Goal: Find specific page/section: Find specific page/section

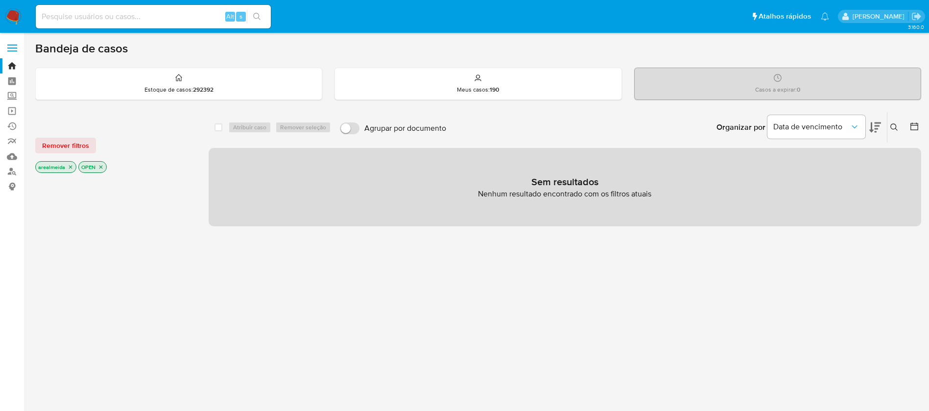
click at [71, 167] on icon "close-filter" at bounding box center [71, 167] width 6 height 6
click at [71, 167] on div "arealmeida OPEN" at bounding box center [113, 168] width 157 height 14
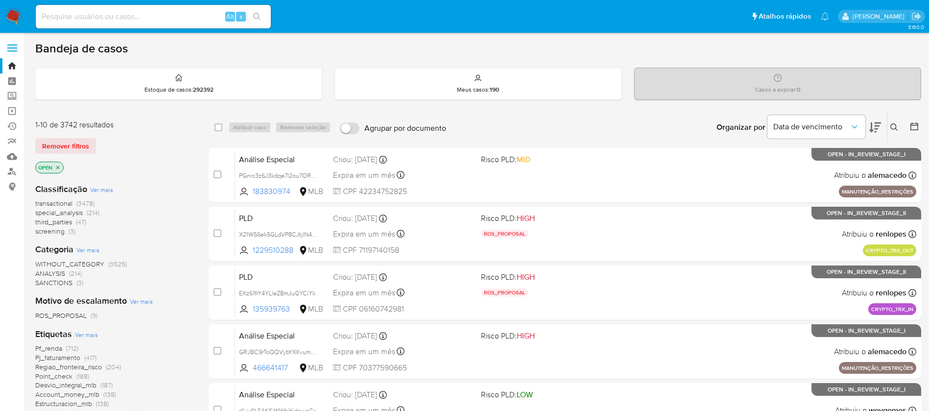
click at [57, 168] on icon "close-filter" at bounding box center [57, 167] width 3 height 3
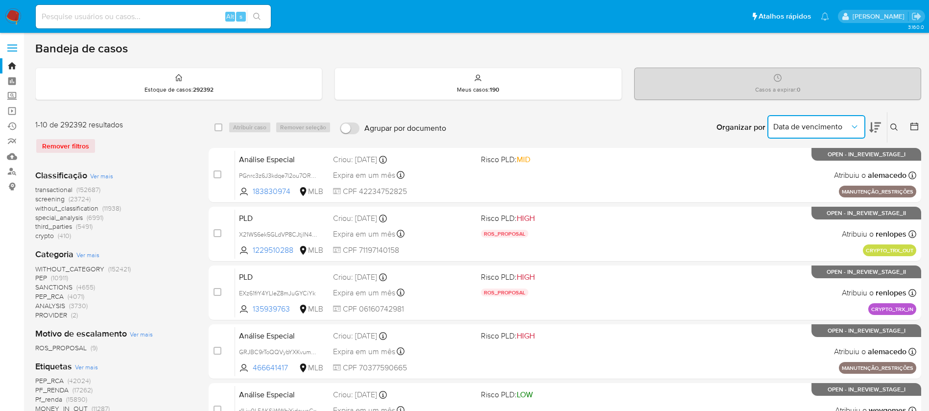
click at [851, 124] on icon "Organizar por" at bounding box center [855, 127] width 10 height 10
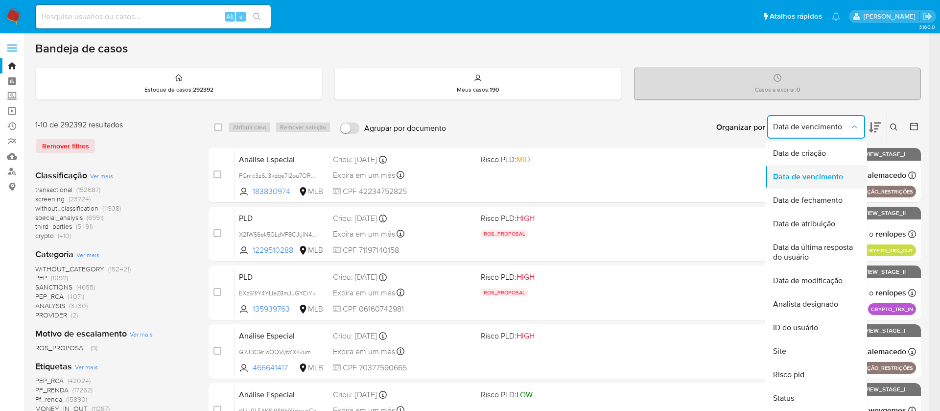
click at [810, 177] on span "Data de vencimento" at bounding box center [808, 177] width 70 height 10
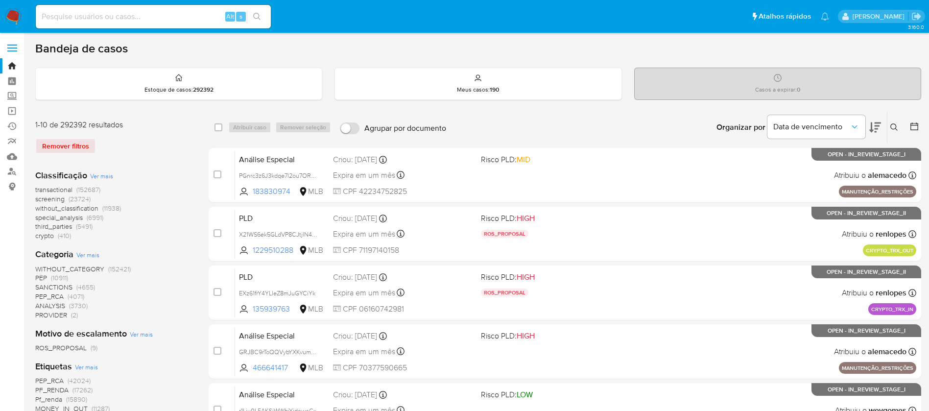
click at [770, 77] on div "Casos a expirar : 0" at bounding box center [778, 83] width 286 height 31
click at [815, 85] on div "Casos a expirar : 0" at bounding box center [778, 83] width 286 height 31
click at [779, 80] on icon at bounding box center [778, 78] width 8 height 8
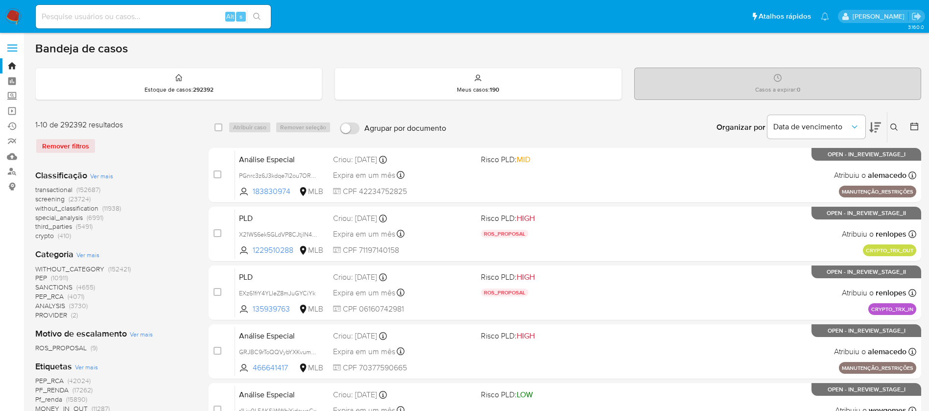
click at [779, 80] on icon at bounding box center [778, 78] width 8 height 8
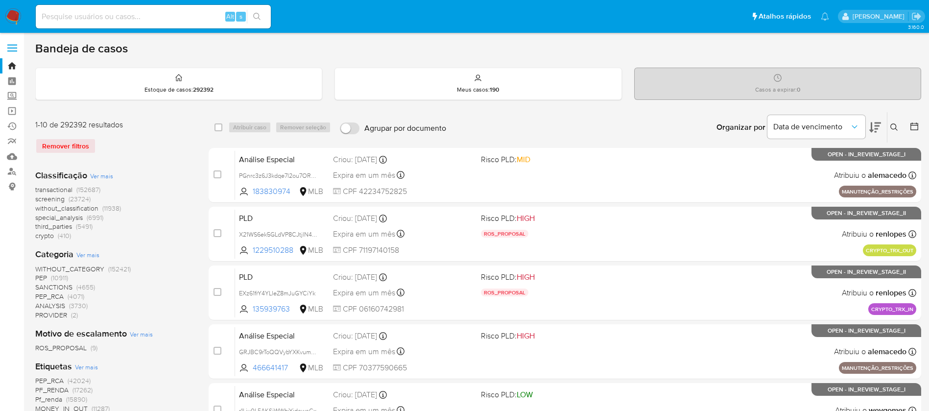
click at [779, 80] on icon at bounding box center [778, 78] width 8 height 8
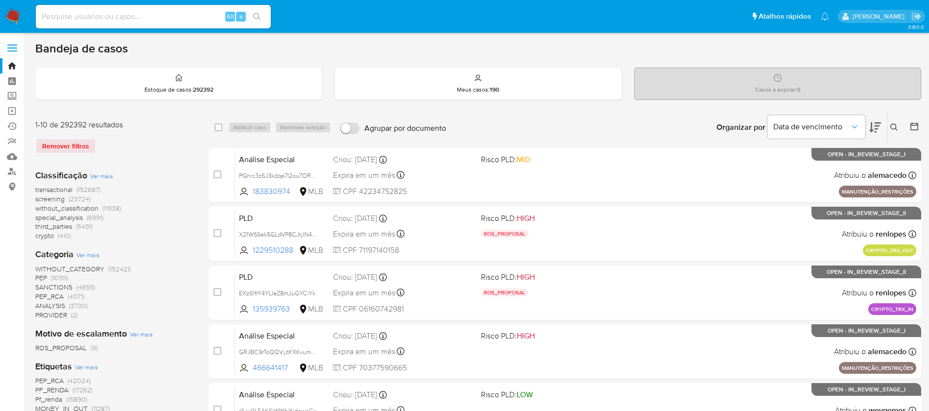
click at [779, 80] on icon at bounding box center [778, 78] width 8 height 8
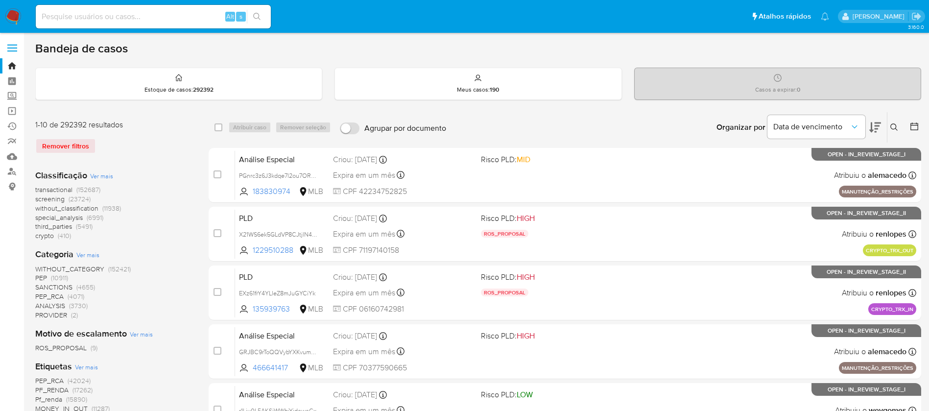
click at [54, 191] on span "transactional" at bounding box center [53, 190] width 37 height 10
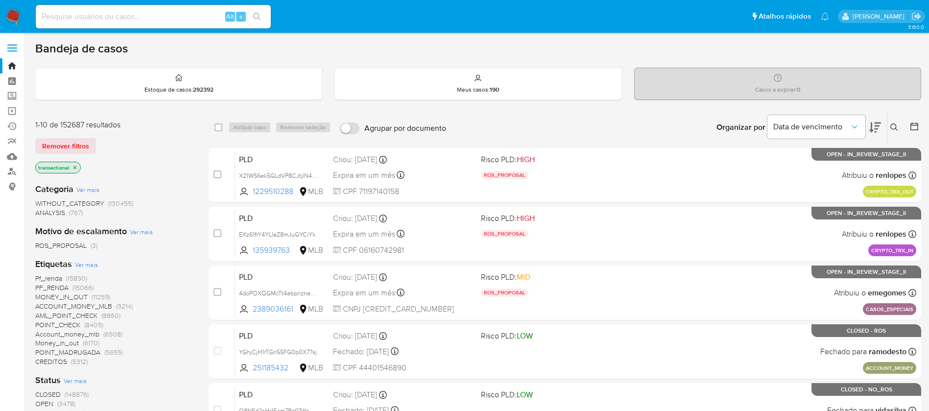
click at [912, 127] on icon at bounding box center [914, 126] width 10 height 10
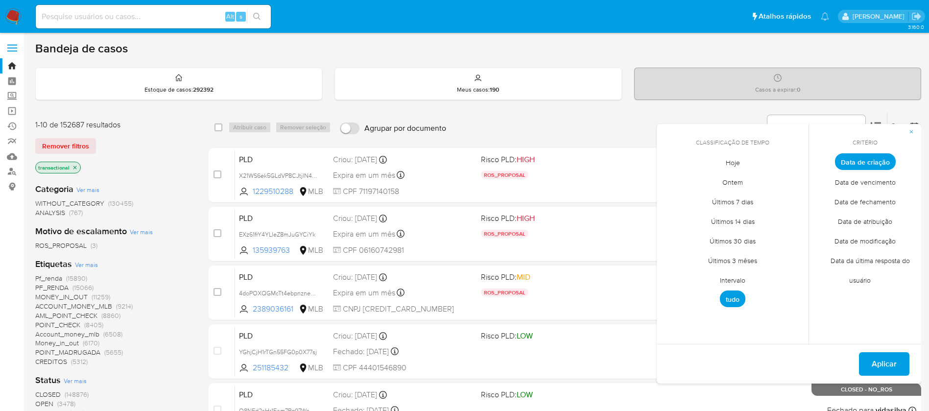
click at [912, 127] on span "button" at bounding box center [911, 132] width 6 height 14
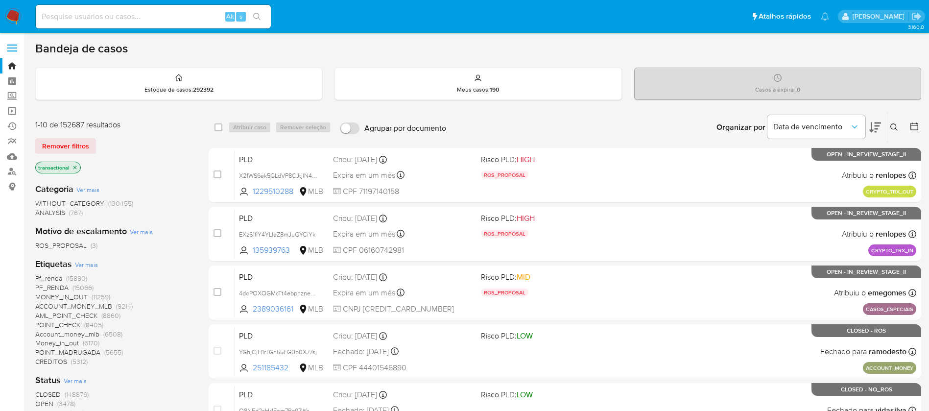
click at [912, 127] on icon at bounding box center [914, 126] width 10 height 10
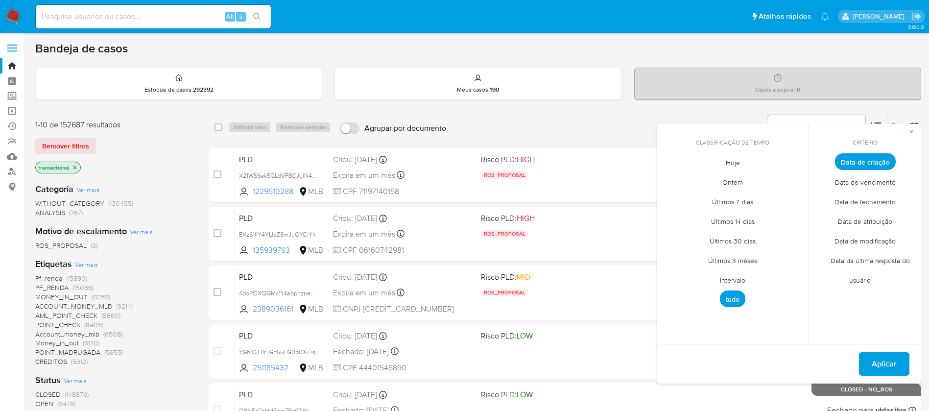
click at [860, 183] on span "Data de vencimento" at bounding box center [865, 182] width 81 height 20
click at [860, 183] on span "Data de vencimento" at bounding box center [865, 181] width 74 height 17
click at [889, 365] on span "Aplicar" at bounding box center [884, 364] width 25 height 22
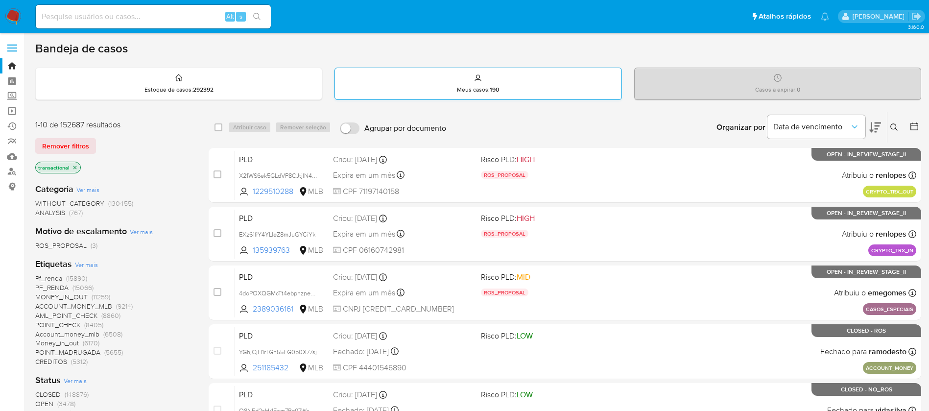
click at [458, 86] on p "Meus casos : 190" at bounding box center [478, 90] width 42 height 8
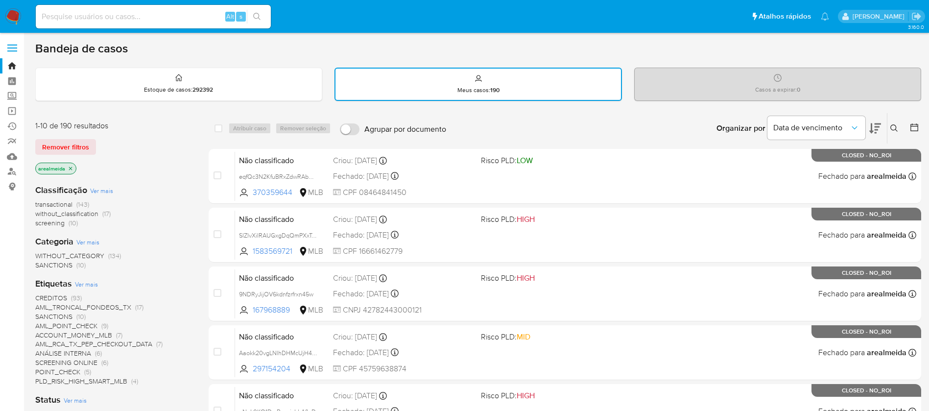
click at [71, 166] on icon "close-filter" at bounding box center [71, 169] width 6 height 6
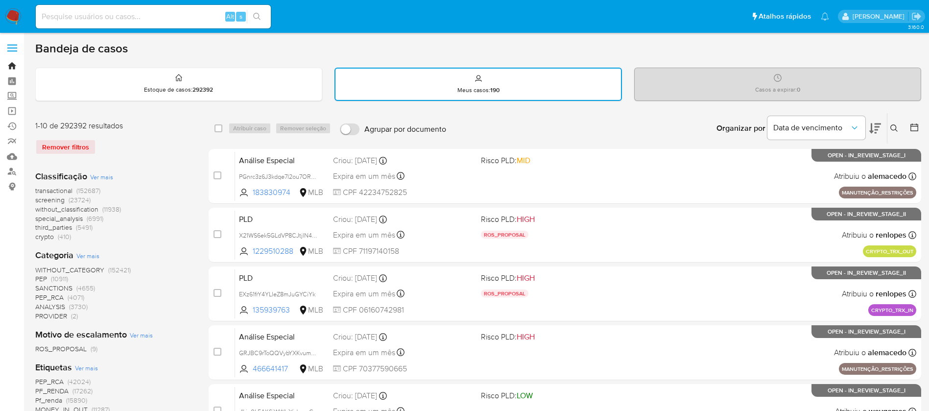
click at [13, 66] on link "Bandeja" at bounding box center [58, 65] width 117 height 15
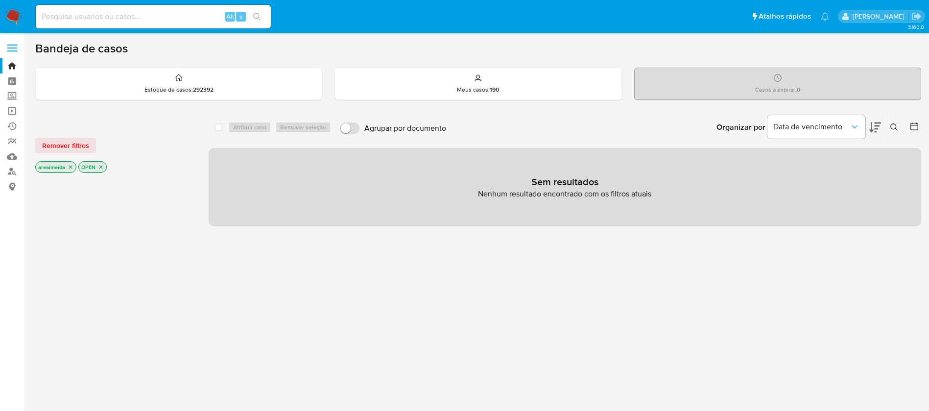
click at [71, 164] on icon "close-filter" at bounding box center [71, 167] width 6 height 6
click at [71, 164] on div "arealmeida OPEN" at bounding box center [113, 168] width 157 height 14
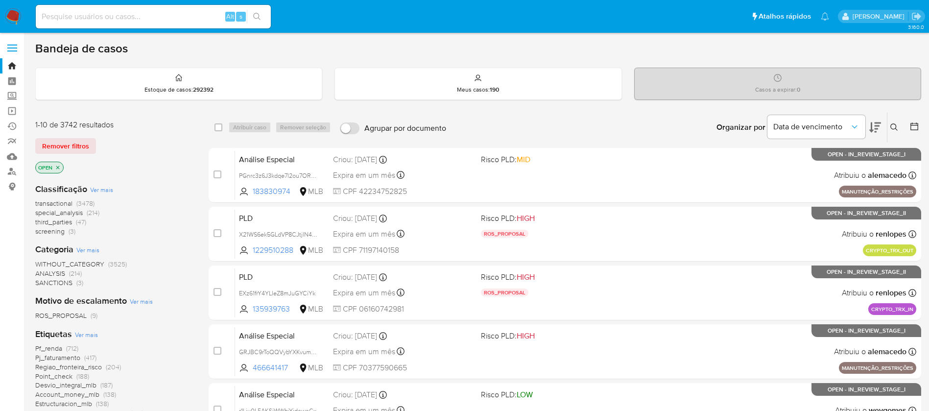
click at [56, 167] on icon "close-filter" at bounding box center [58, 168] width 6 height 6
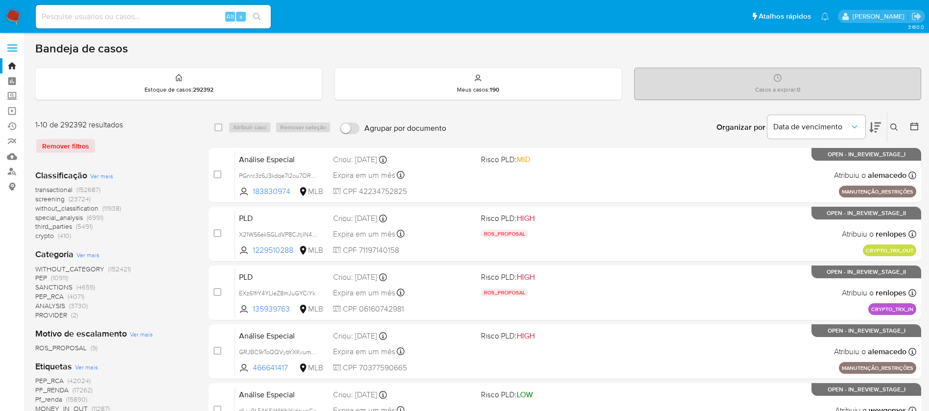
click at [917, 122] on icon at bounding box center [914, 126] width 10 height 10
click at [917, 121] on icon at bounding box center [914, 126] width 10 height 10
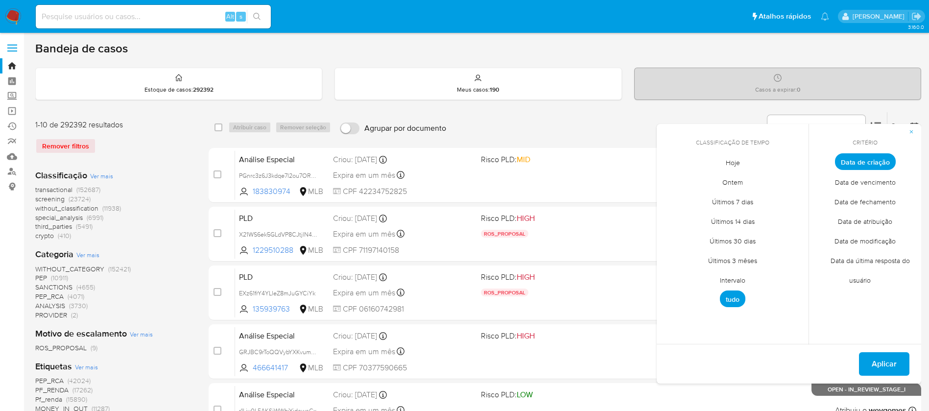
click at [917, 121] on icon at bounding box center [914, 126] width 10 height 10
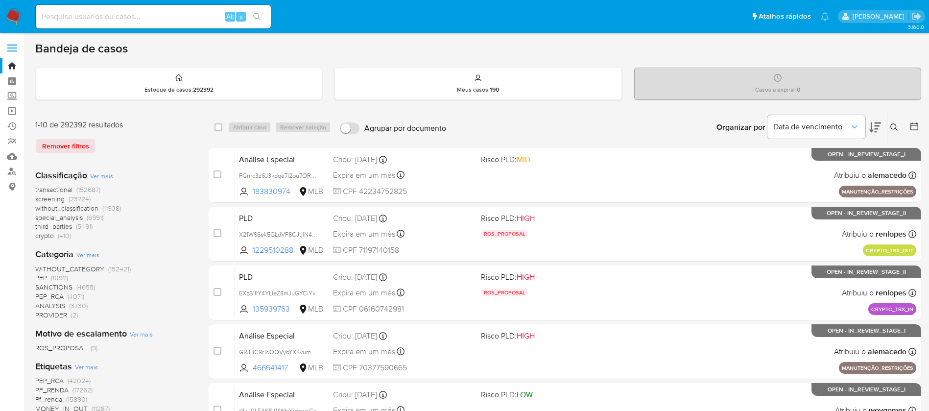
click at [915, 121] on icon at bounding box center [914, 126] width 10 height 10
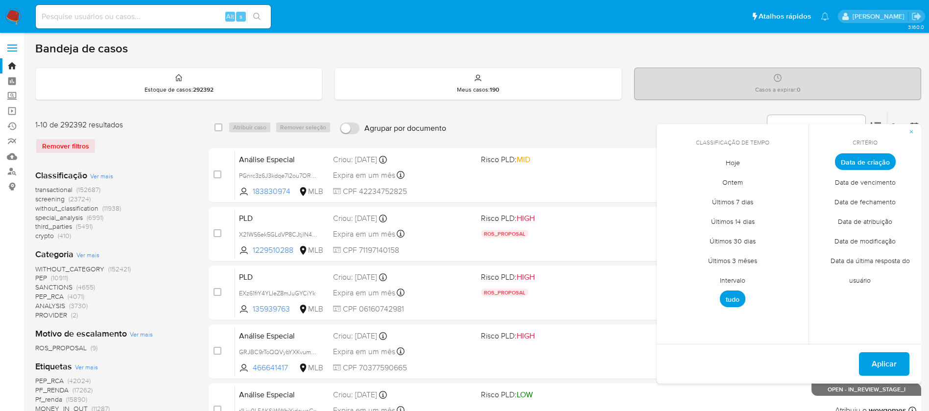
click at [915, 121] on icon at bounding box center [914, 126] width 10 height 10
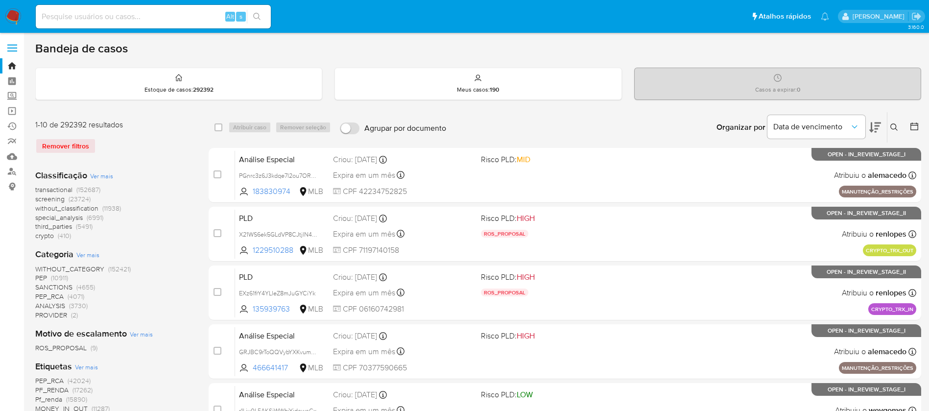
click at [915, 121] on icon at bounding box center [914, 126] width 10 height 10
click at [857, 126] on icon "Organizar por" at bounding box center [855, 127] width 10 height 10
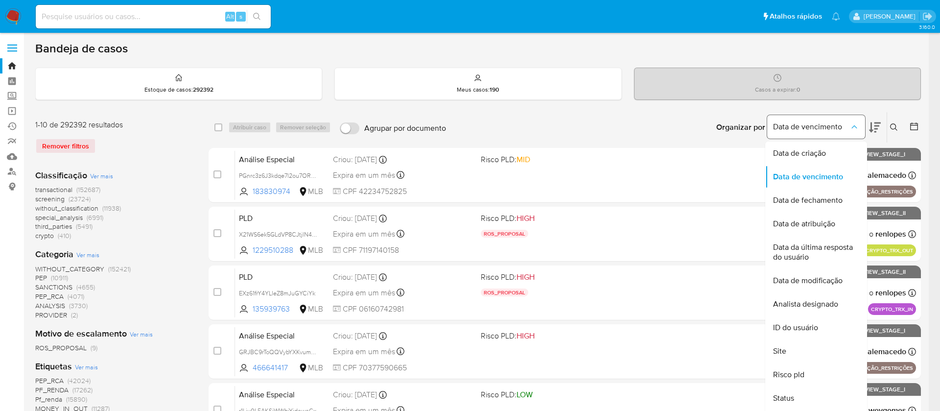
click at [829, 125] on span "Data de vencimento" at bounding box center [811, 127] width 76 height 10
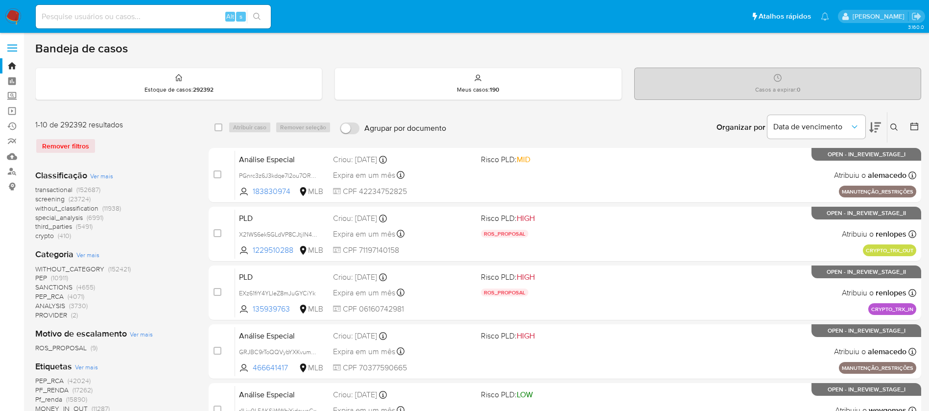
click at [814, 78] on div "Casos a expirar : 0" at bounding box center [778, 83] width 286 height 31
click at [766, 86] on p "Casos a expirar : 0" at bounding box center [777, 90] width 45 height 8
